Goal: Find specific page/section: Find specific page/section

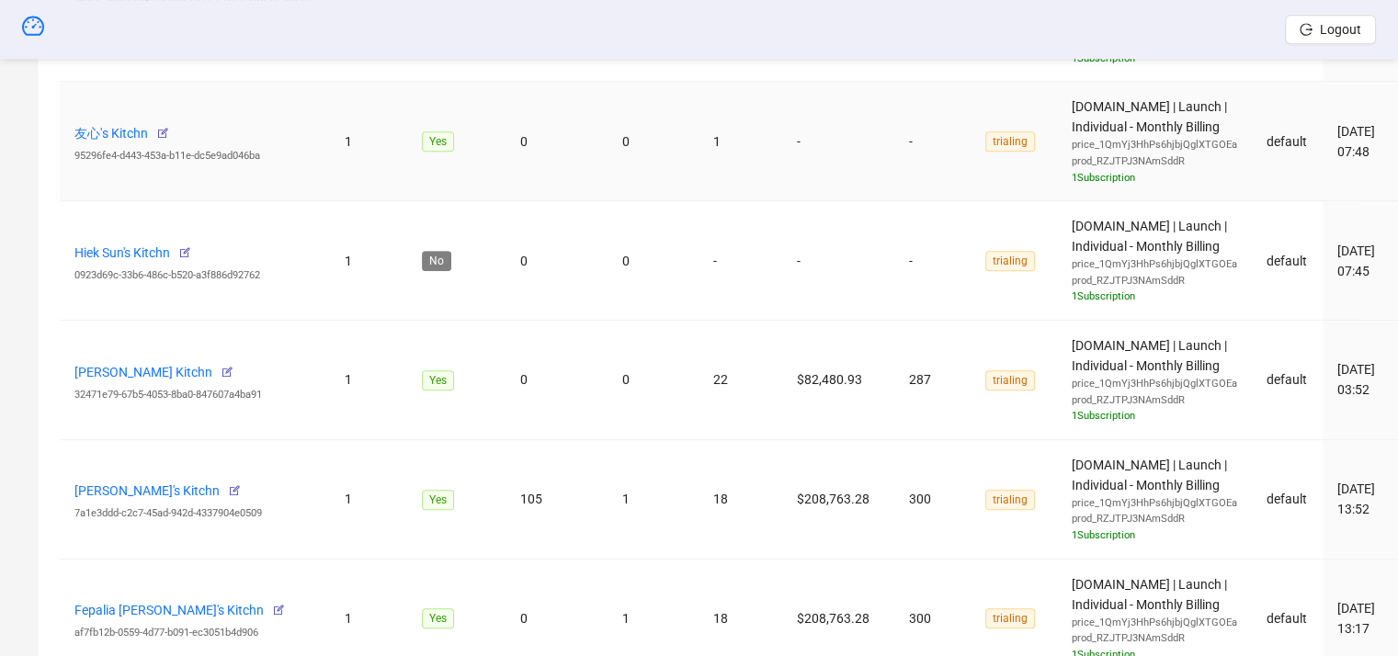
scroll to position [735, 0]
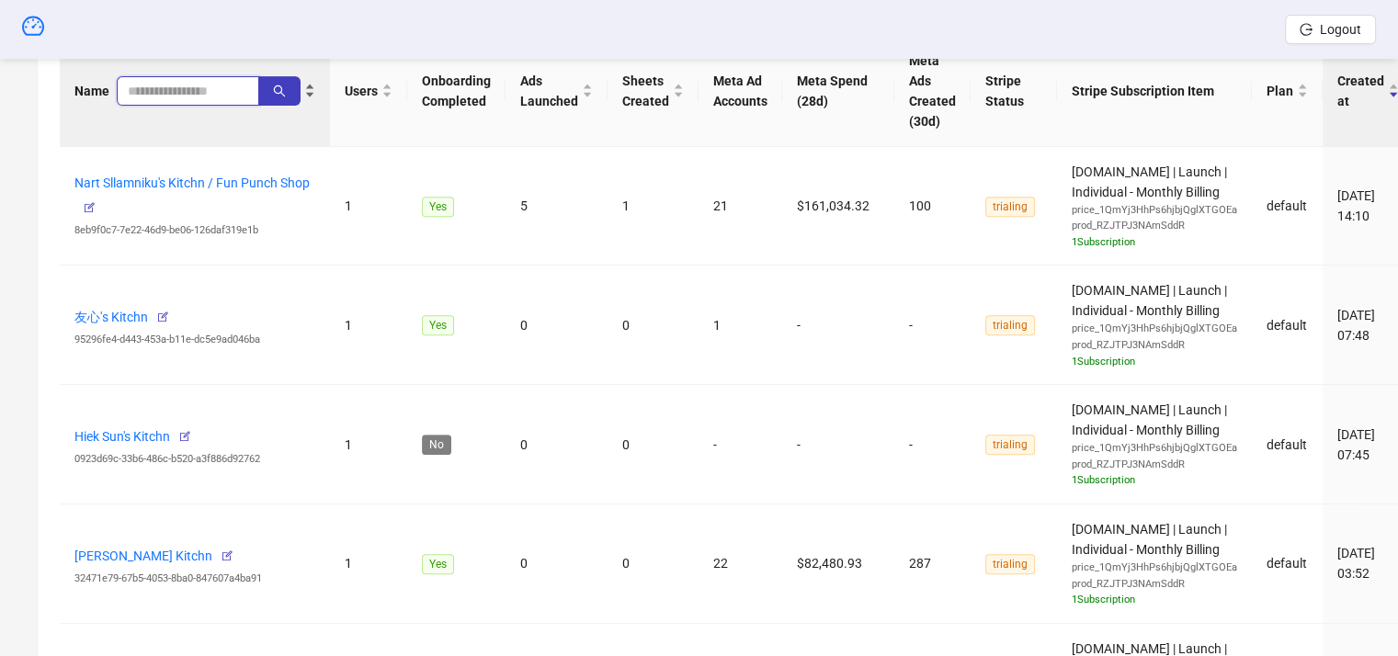
click at [169, 90] on input "search" at bounding box center [181, 91] width 106 height 20
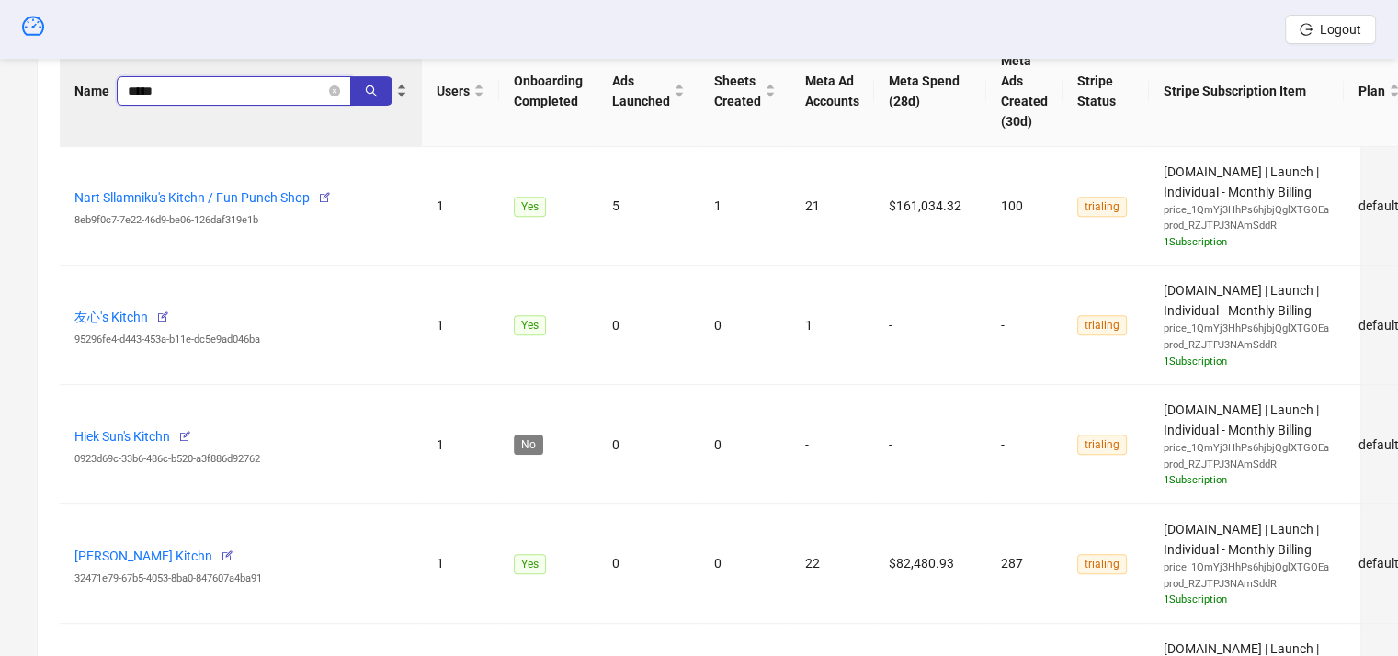
type input "*****"
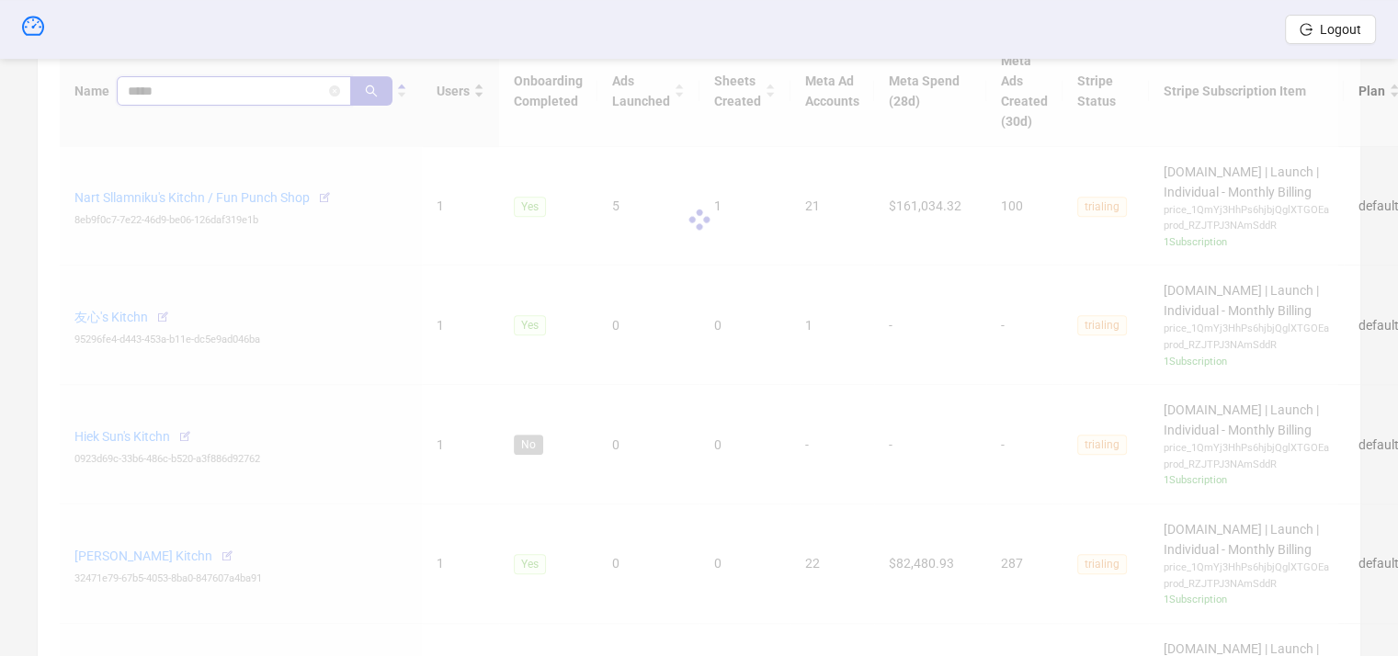
scroll to position [588, 0]
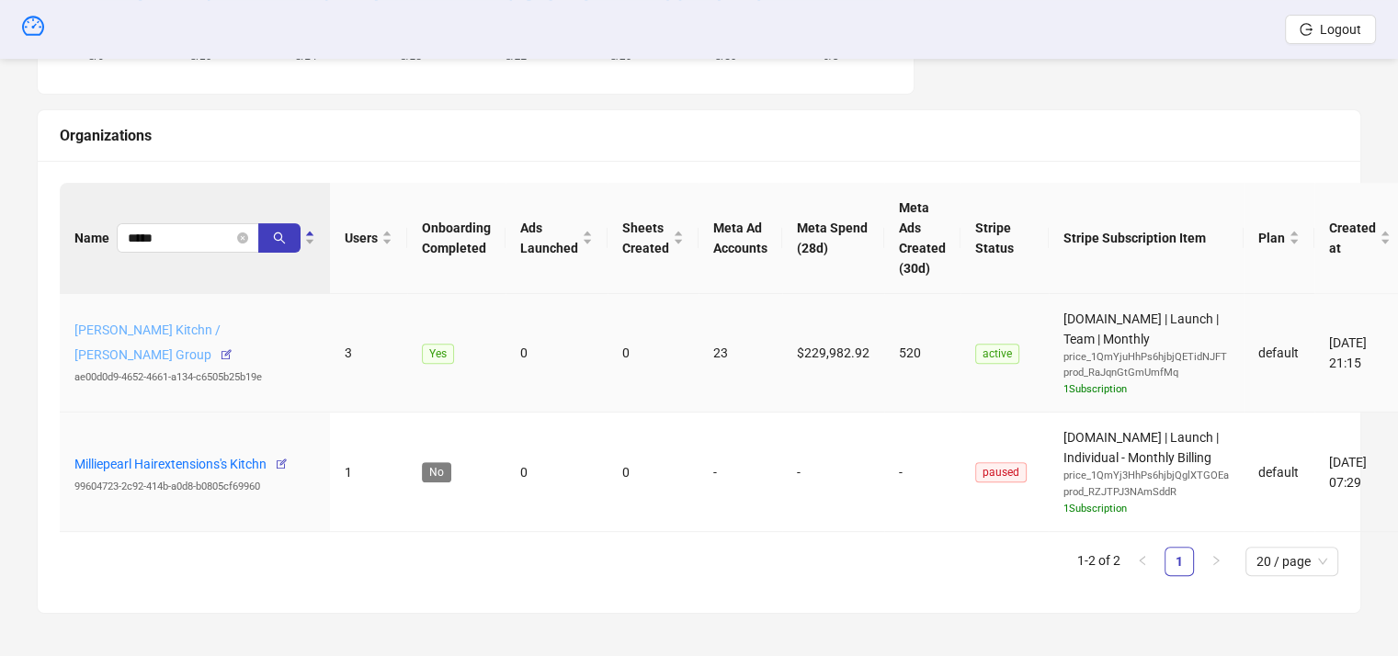
click at [221, 335] on link "[PERSON_NAME] Kitchn / [PERSON_NAME] Group" at bounding box center [147, 343] width 146 height 40
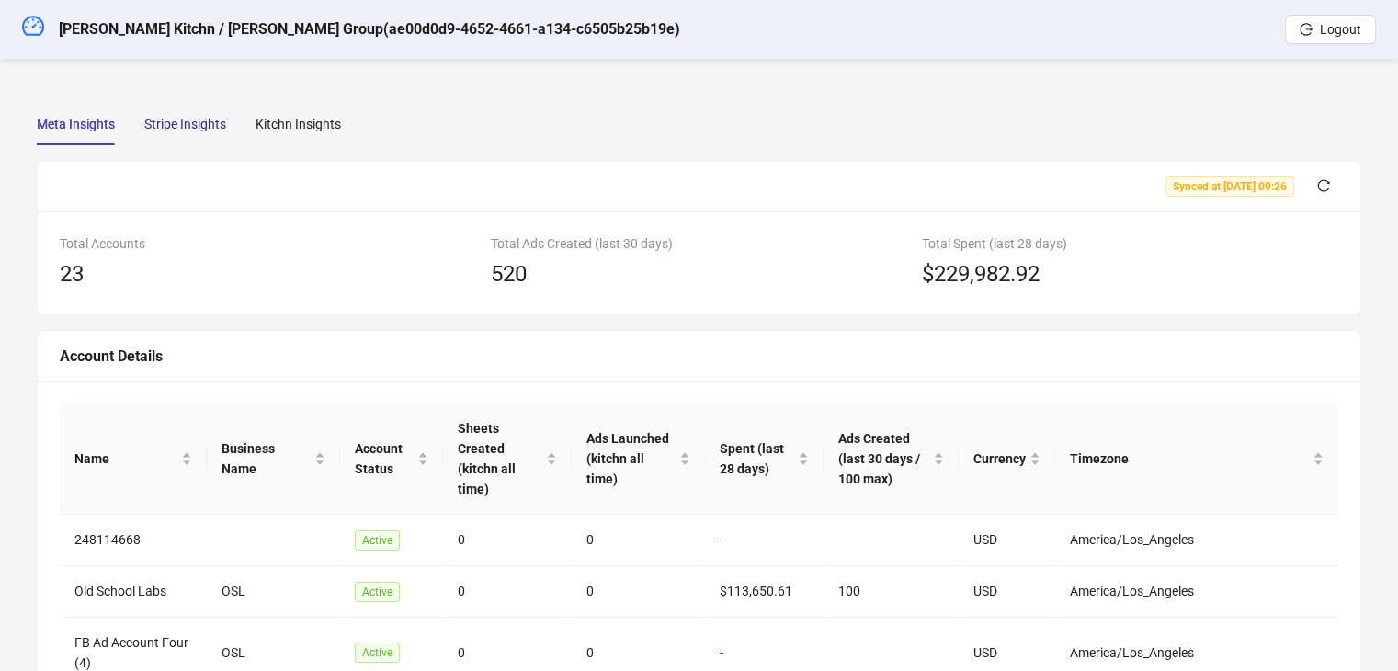
click at [217, 115] on div "Stripe Insights" at bounding box center [185, 124] width 82 height 20
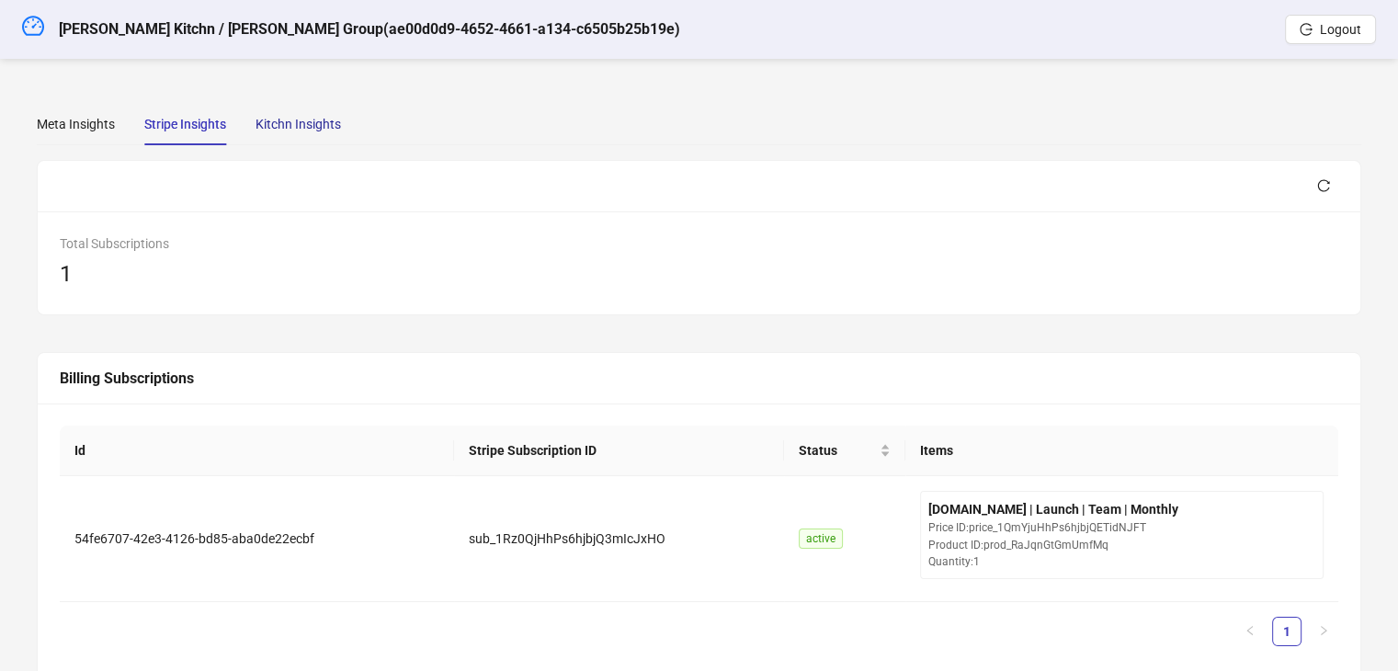
click at [290, 124] on div "Kitchn Insights" at bounding box center [298, 124] width 85 height 20
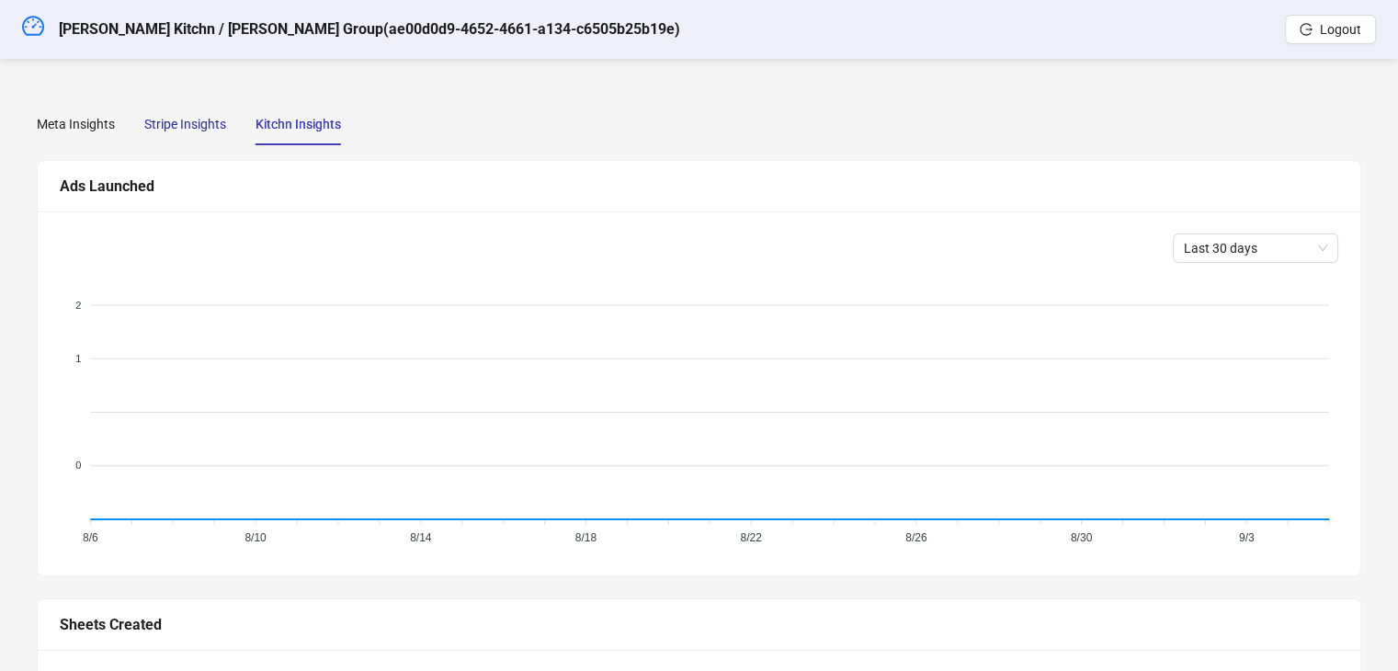
click at [206, 123] on div "Stripe Insights" at bounding box center [185, 124] width 82 height 20
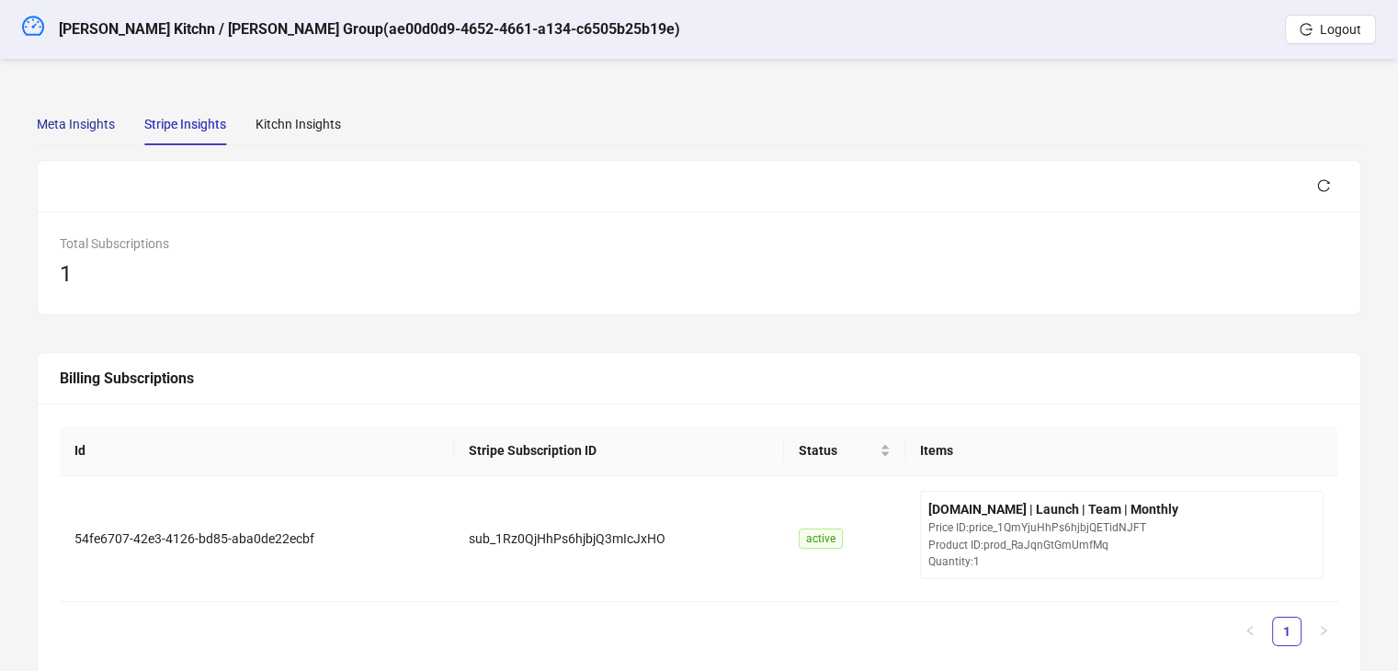
click at [92, 126] on div "Meta Insights" at bounding box center [76, 124] width 78 height 20
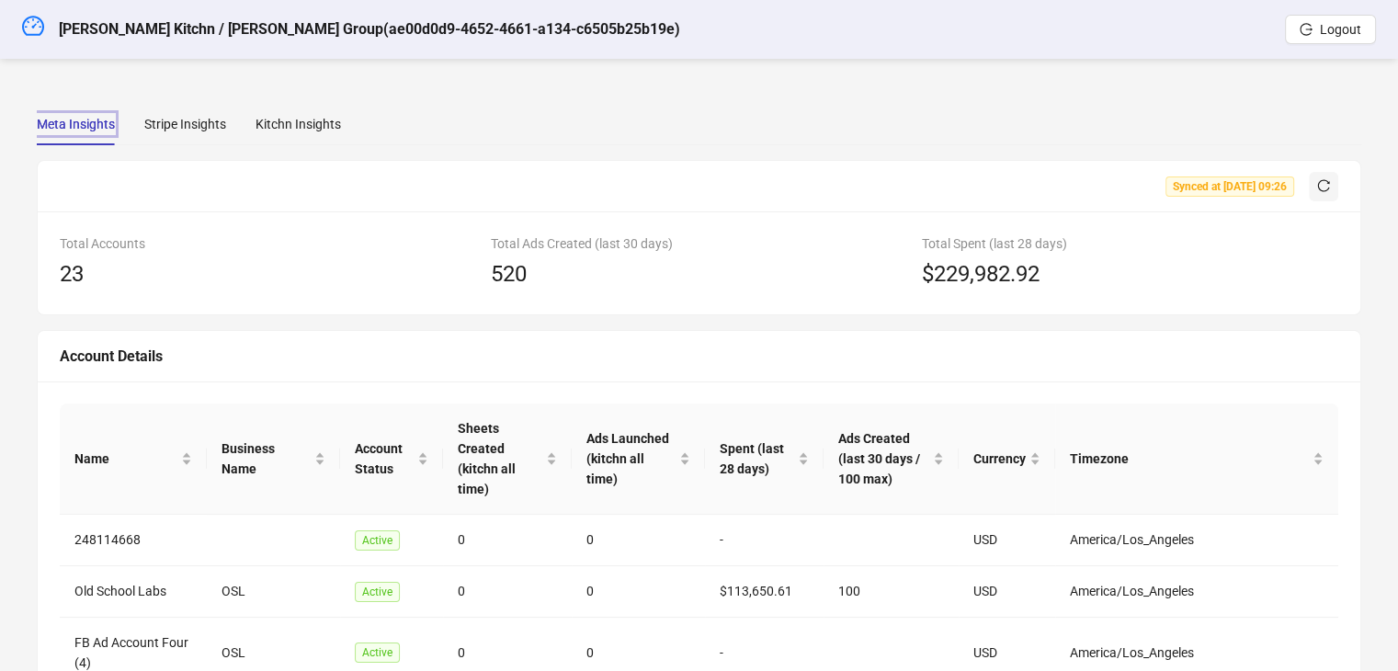
click at [1324, 182] on icon "reload" at bounding box center [1323, 185] width 13 height 13
click at [157, 116] on div "Stripe Insights" at bounding box center [185, 124] width 82 height 20
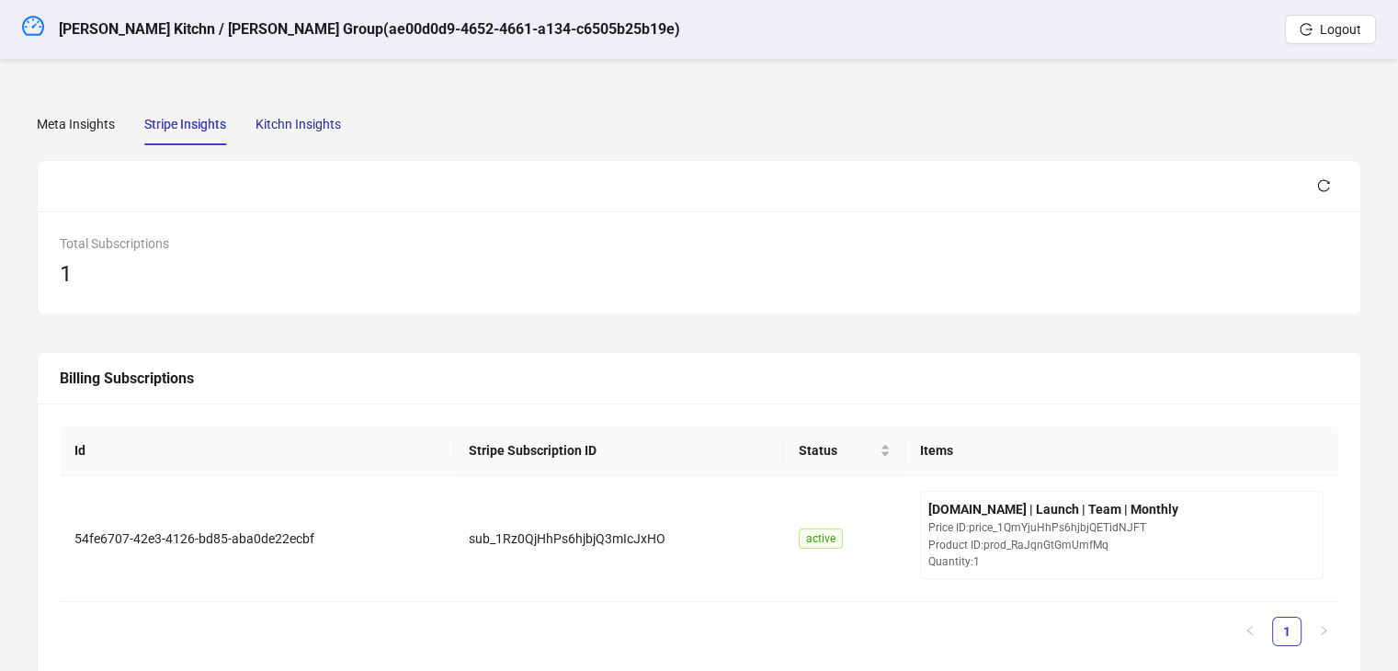
click at [284, 132] on div "Kitchn Insights" at bounding box center [298, 124] width 85 height 20
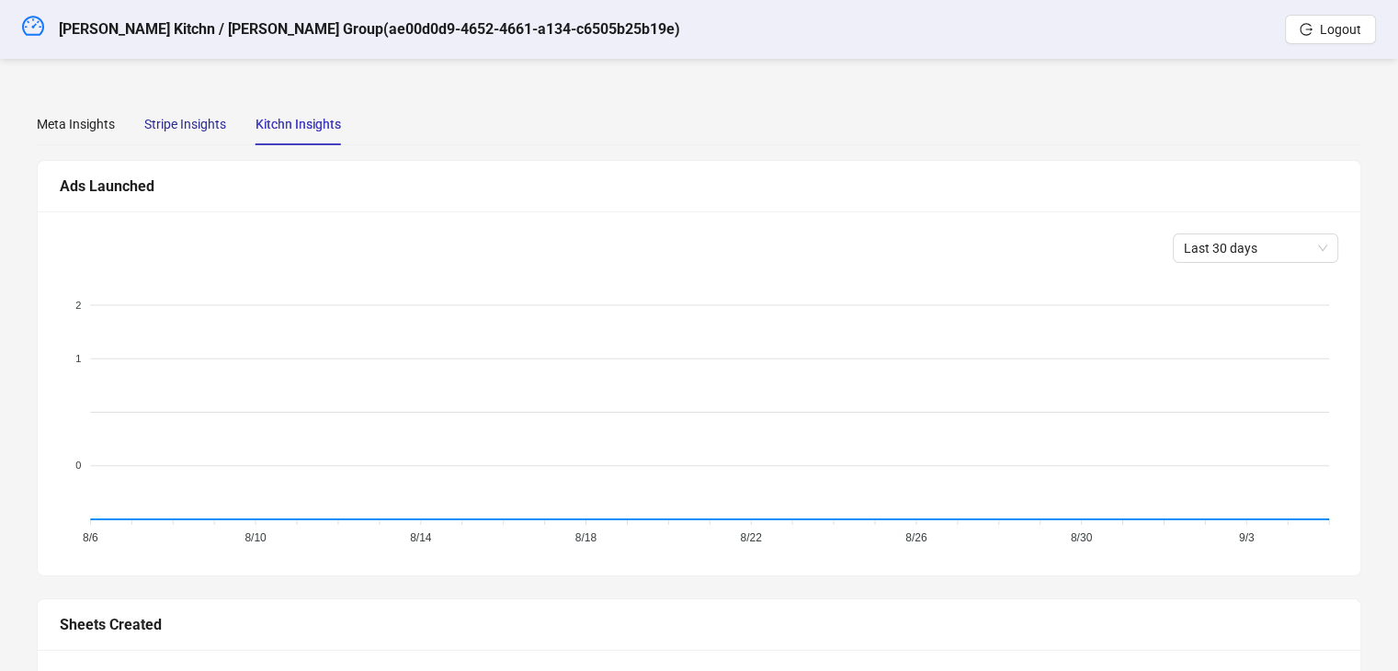
click at [147, 129] on div "Stripe Insights" at bounding box center [185, 124] width 82 height 20
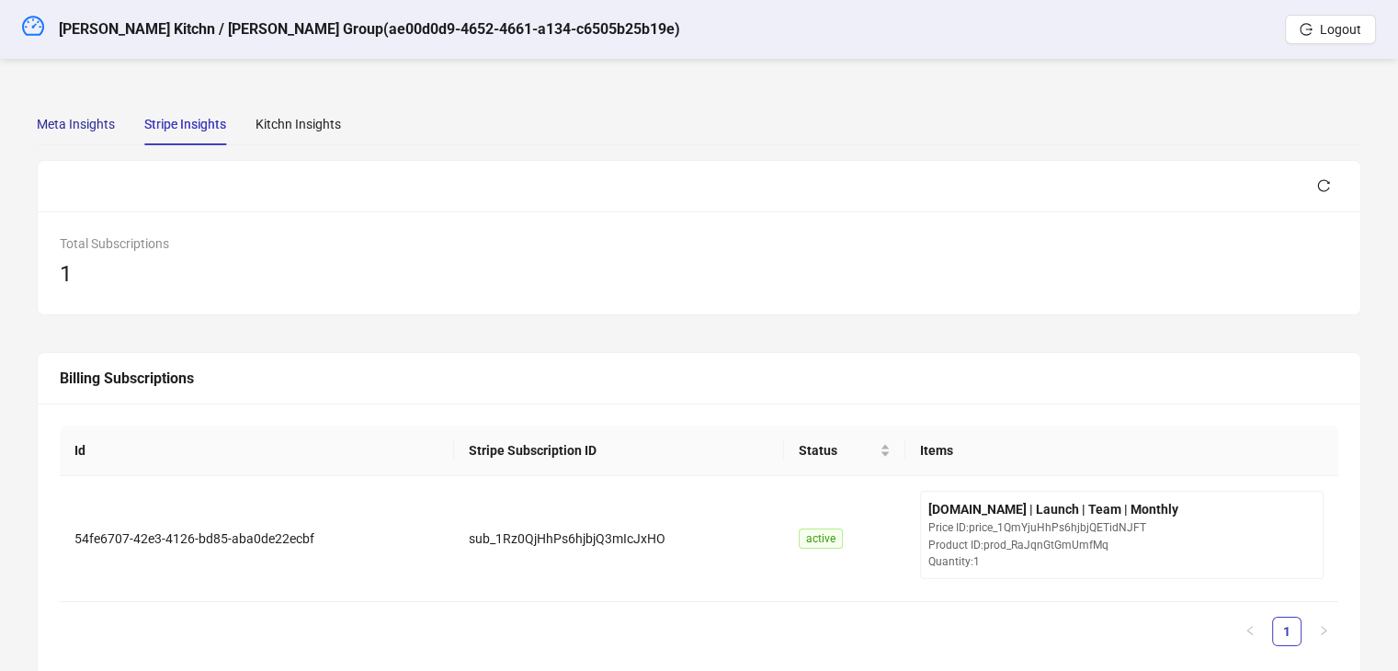
click at [81, 128] on div "Meta Insights" at bounding box center [76, 124] width 78 height 20
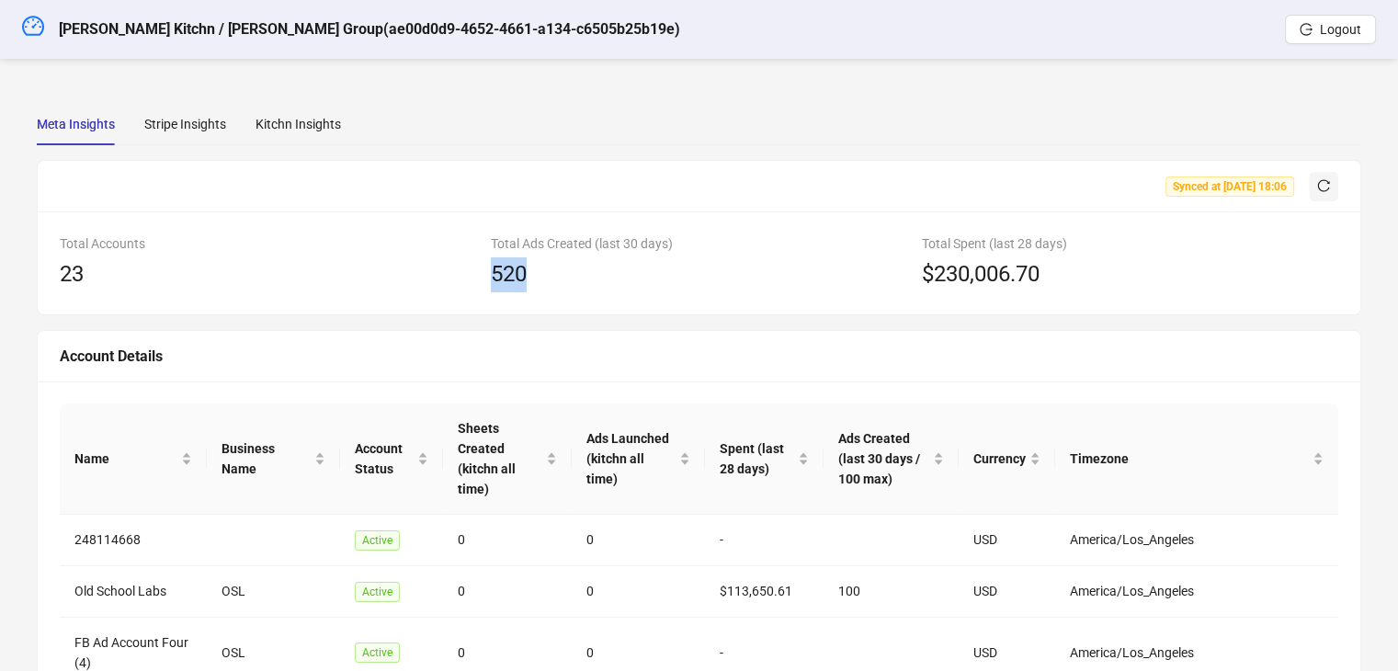
drag, startPoint x: 491, startPoint y: 269, endPoint x: 581, endPoint y: 290, distance: 92.5
click at [548, 278] on div "520" at bounding box center [699, 274] width 416 height 35
click at [586, 291] on div "520" at bounding box center [699, 274] width 416 height 35
